Goal: Task Accomplishment & Management: Manage account settings

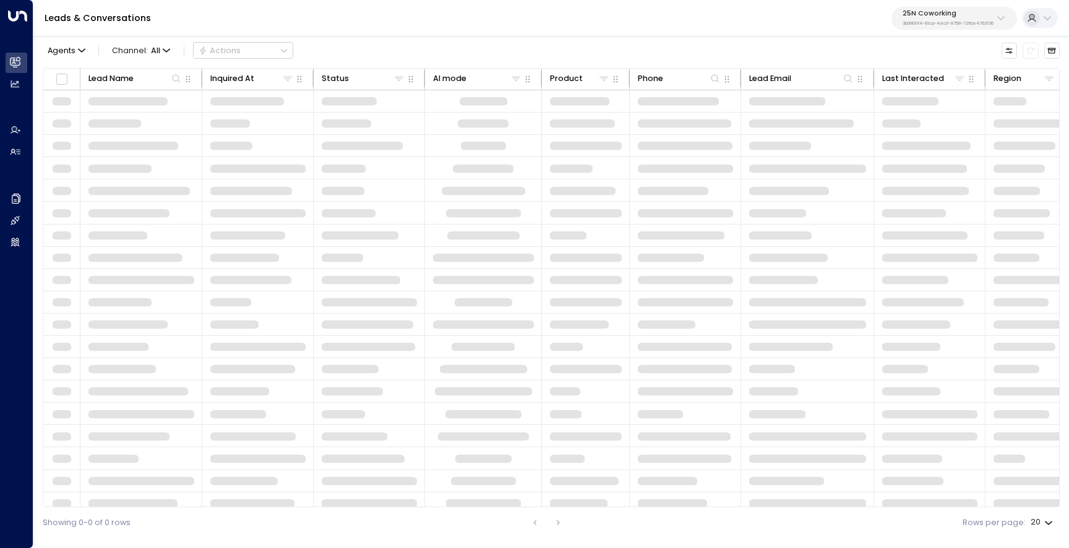
click at [935, 10] on p "25N Coworking" at bounding box center [948, 13] width 91 height 7
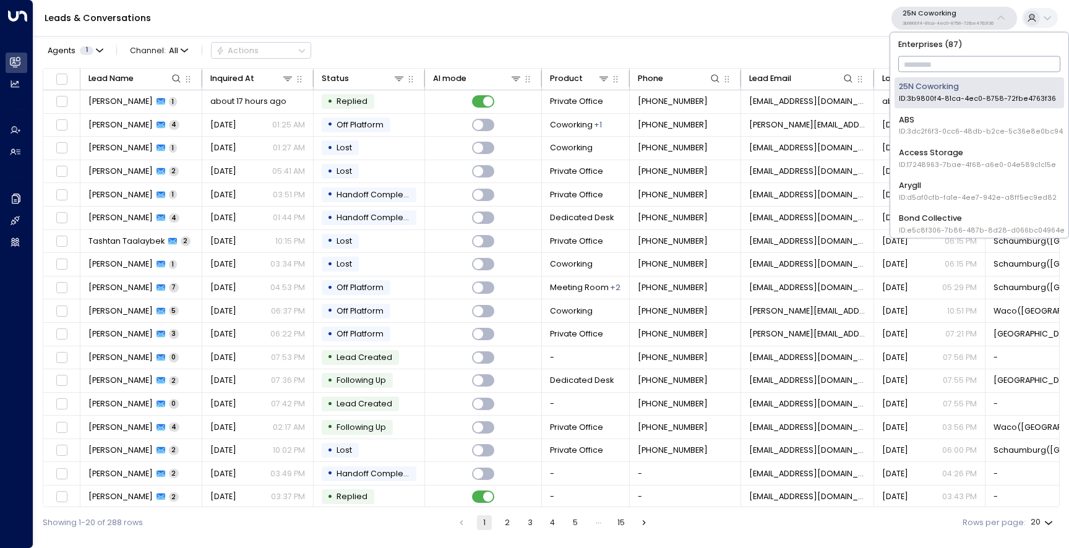
click at [928, 55] on input "text" at bounding box center [979, 65] width 163 height 22
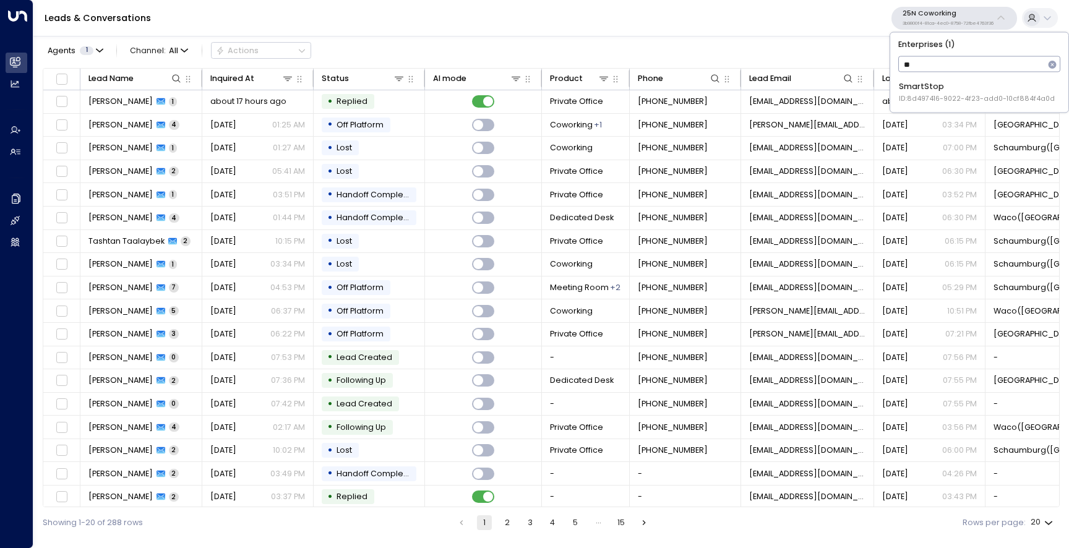
type input "*"
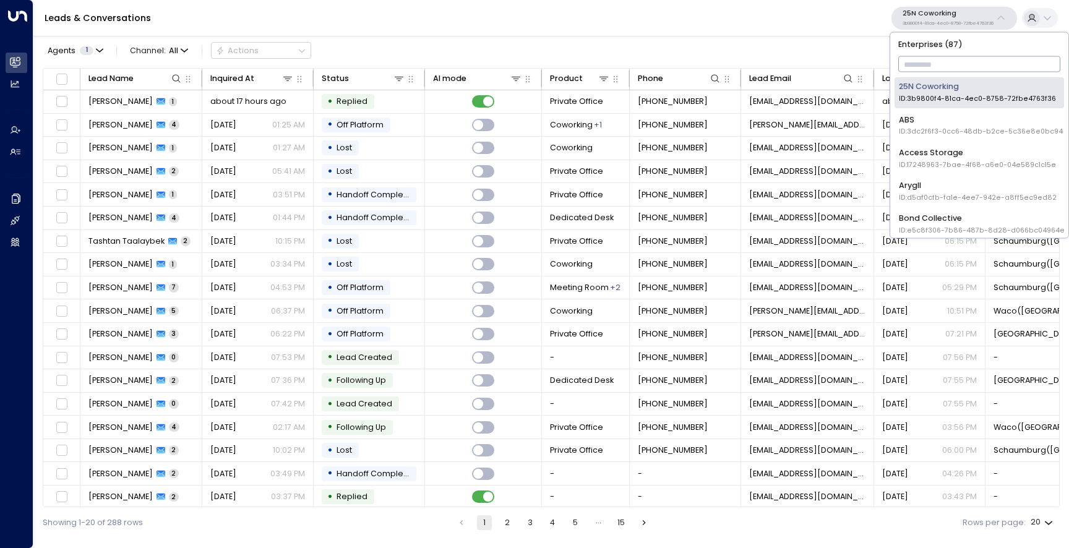
type input "*"
click at [931, 74] on input "*" at bounding box center [971, 65] width 147 height 22
type input "*****"
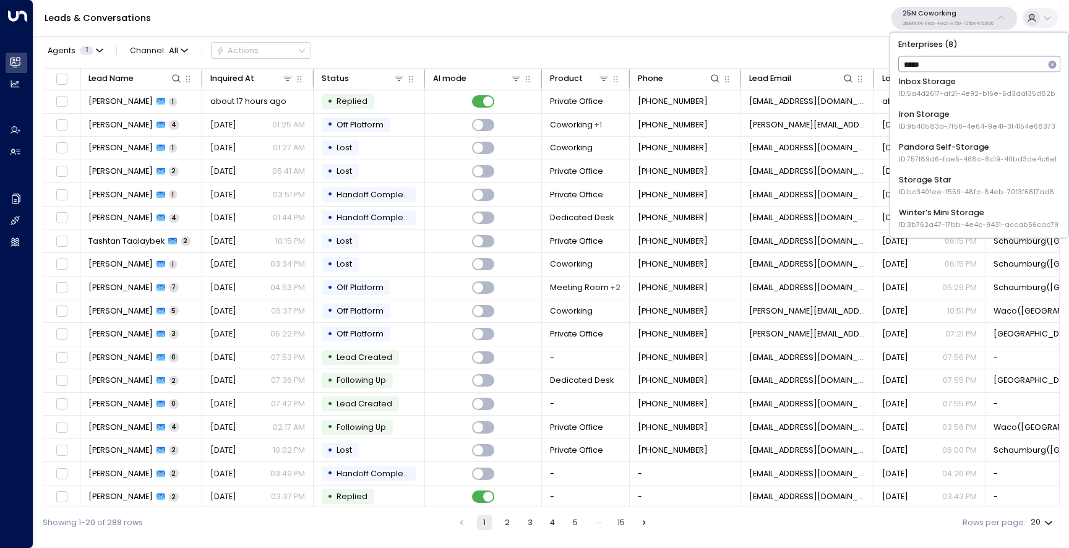
click at [933, 176] on div "Storage Star ID: bc340fee-f559-48fc-84eb-70f3f6817ad8" at bounding box center [976, 185] width 155 height 23
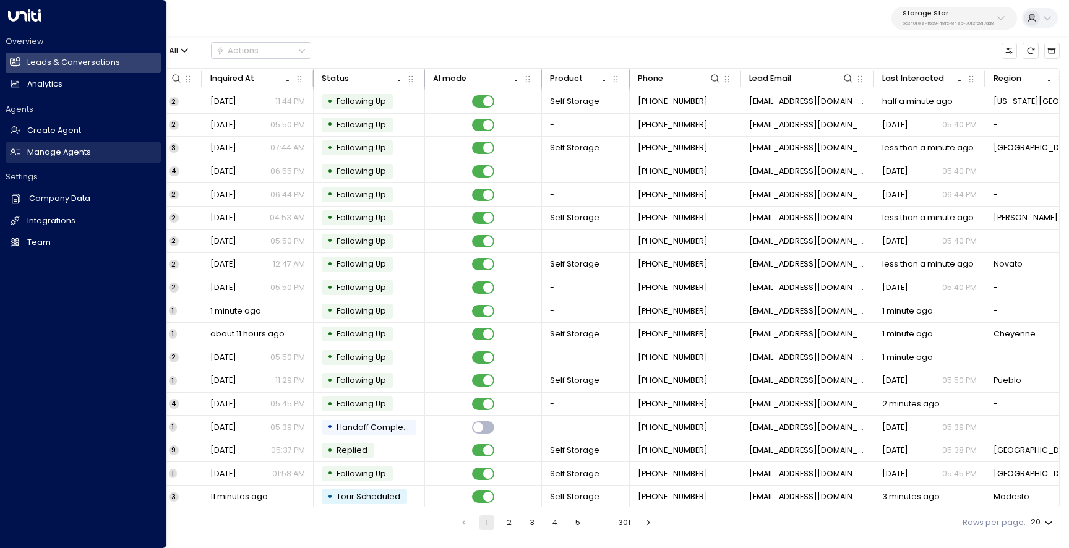
click at [61, 157] on h2 "Manage Agents" at bounding box center [59, 153] width 64 height 12
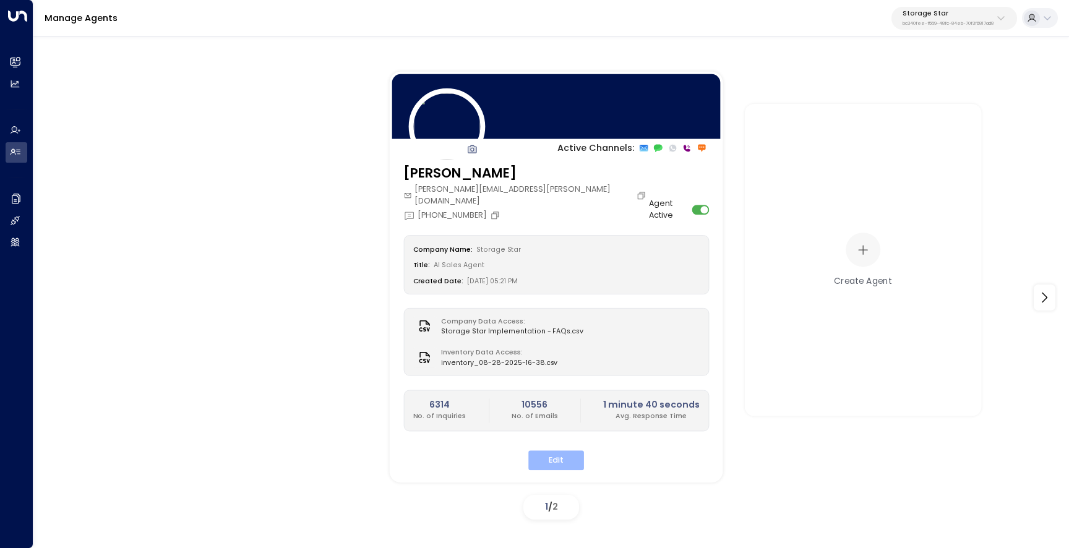
click at [558, 450] on button "Edit" at bounding box center [556, 459] width 56 height 19
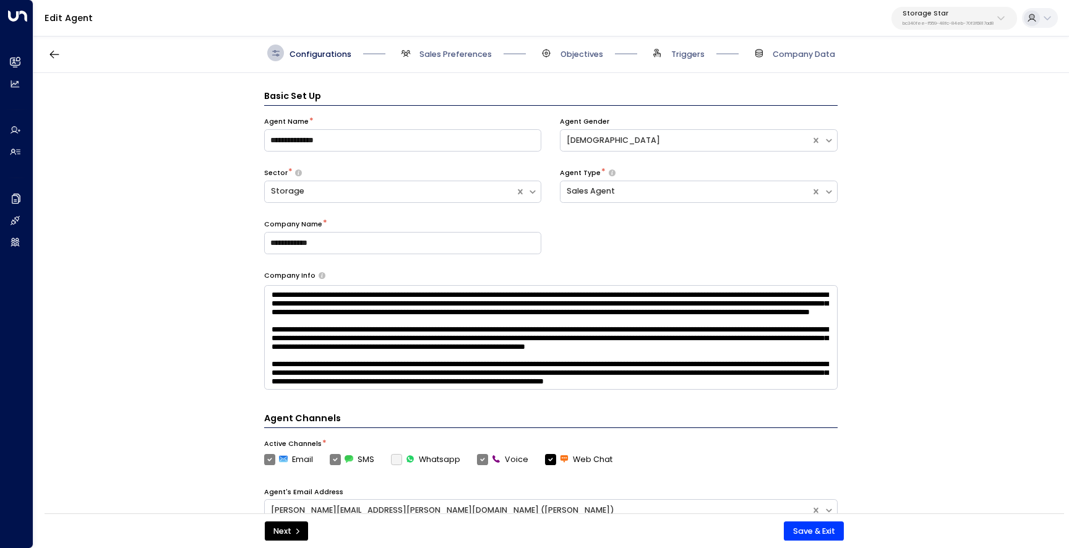
scroll to position [17, 0]
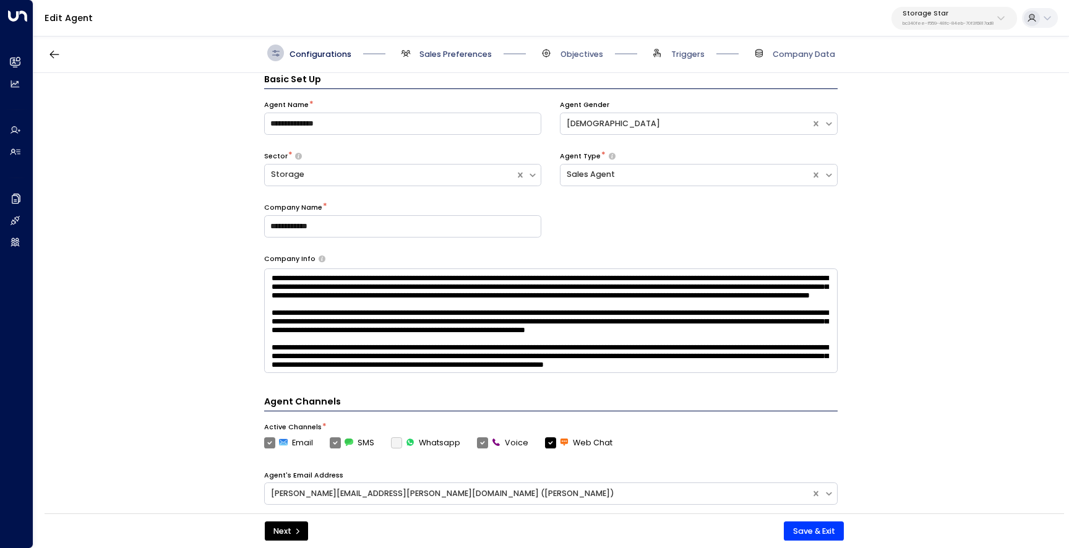
click at [436, 56] on span "Sales Preferences" at bounding box center [456, 54] width 72 height 11
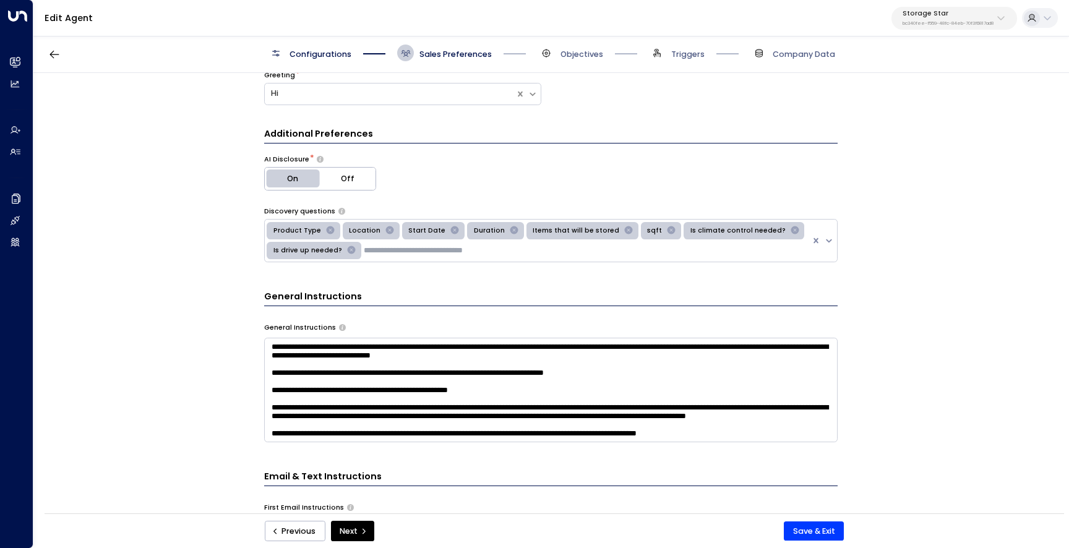
scroll to position [0, 0]
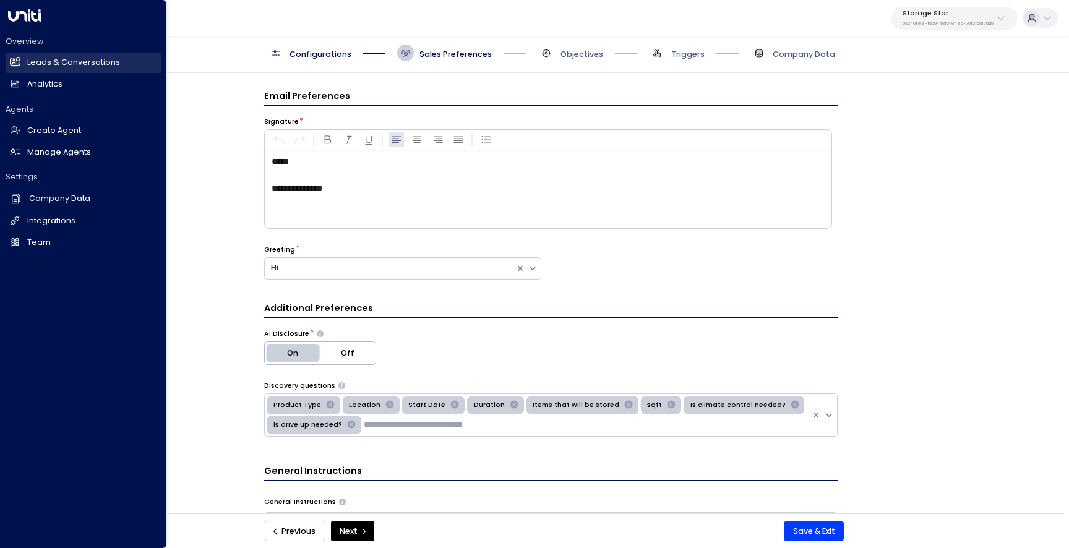
click at [20, 62] on icon at bounding box center [15, 62] width 11 height 8
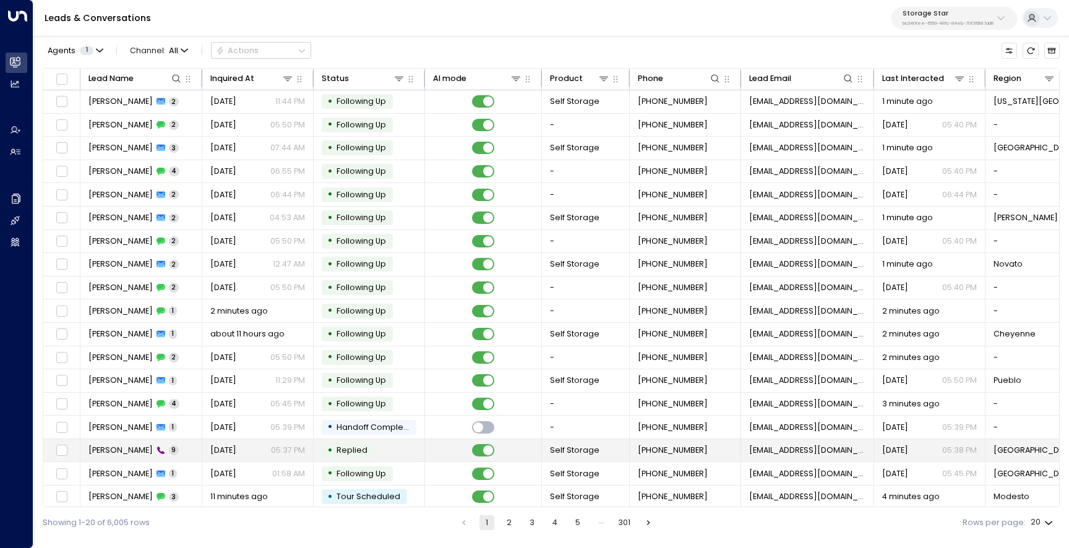
scroll to position [51, 0]
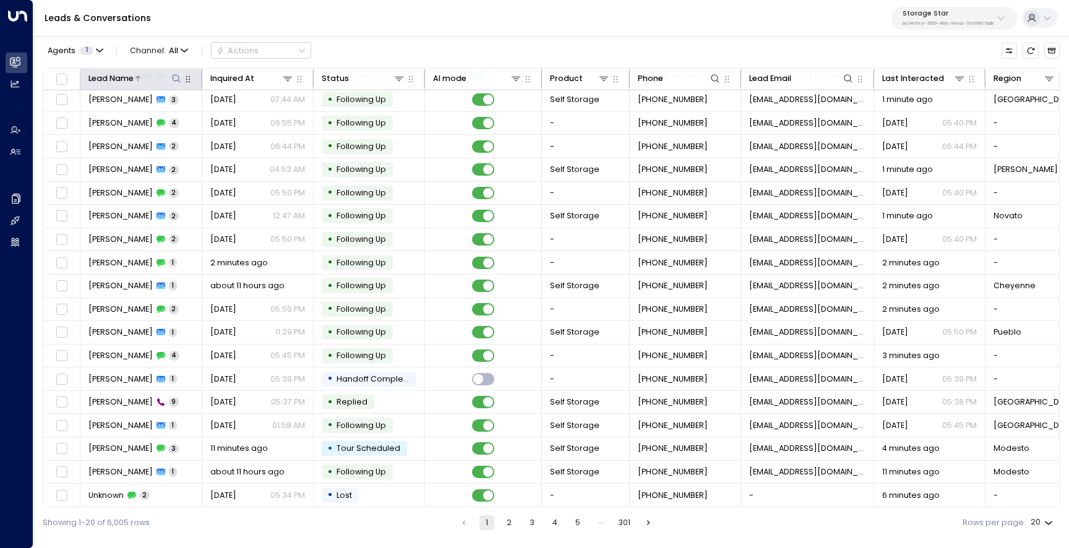
click at [173, 77] on icon at bounding box center [176, 79] width 10 height 10
click at [177, 62] on div "Agents 1 Channel: All Actions Lead Name Inquired At Status AI mode Product Phon…" at bounding box center [551, 285] width 1017 height 505
click at [169, 50] on span "All" at bounding box center [173, 50] width 9 height 9
click at [169, 158] on p "Voice" at bounding box center [164, 161] width 51 height 12
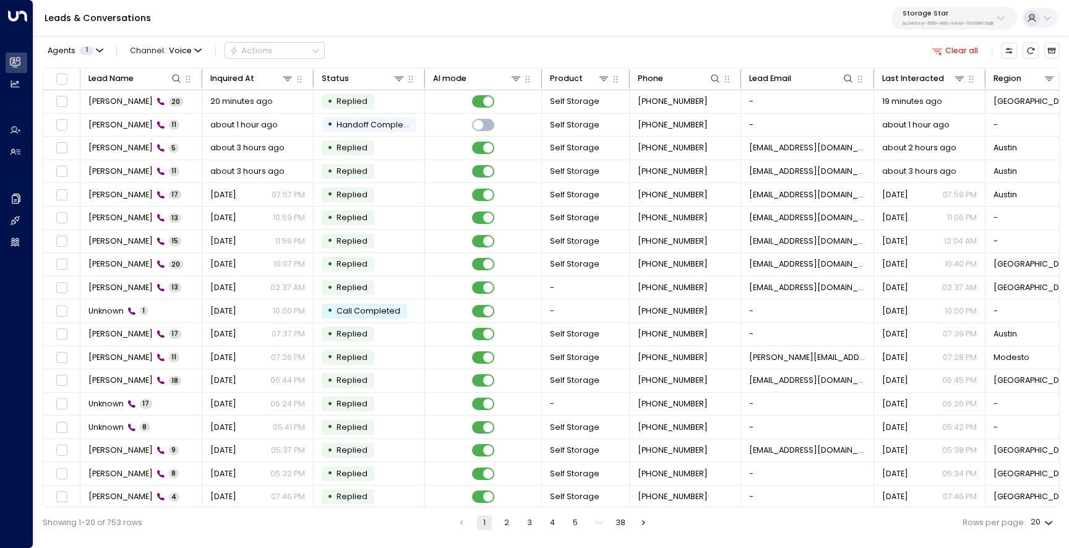
scroll to position [51, 0]
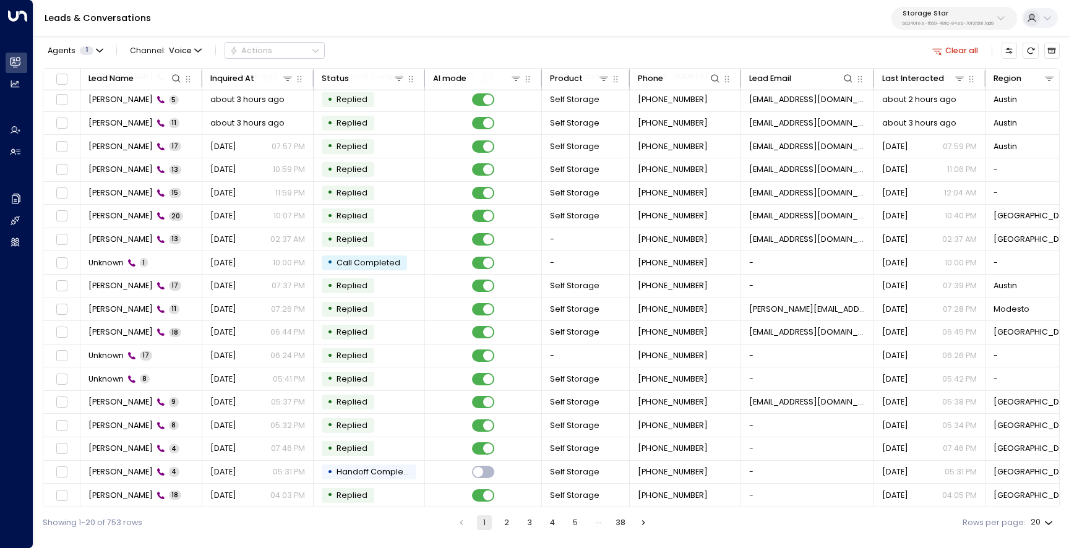
click at [509, 525] on button "2" at bounding box center [506, 522] width 15 height 15
